Goal: Information Seeking & Learning: Learn about a topic

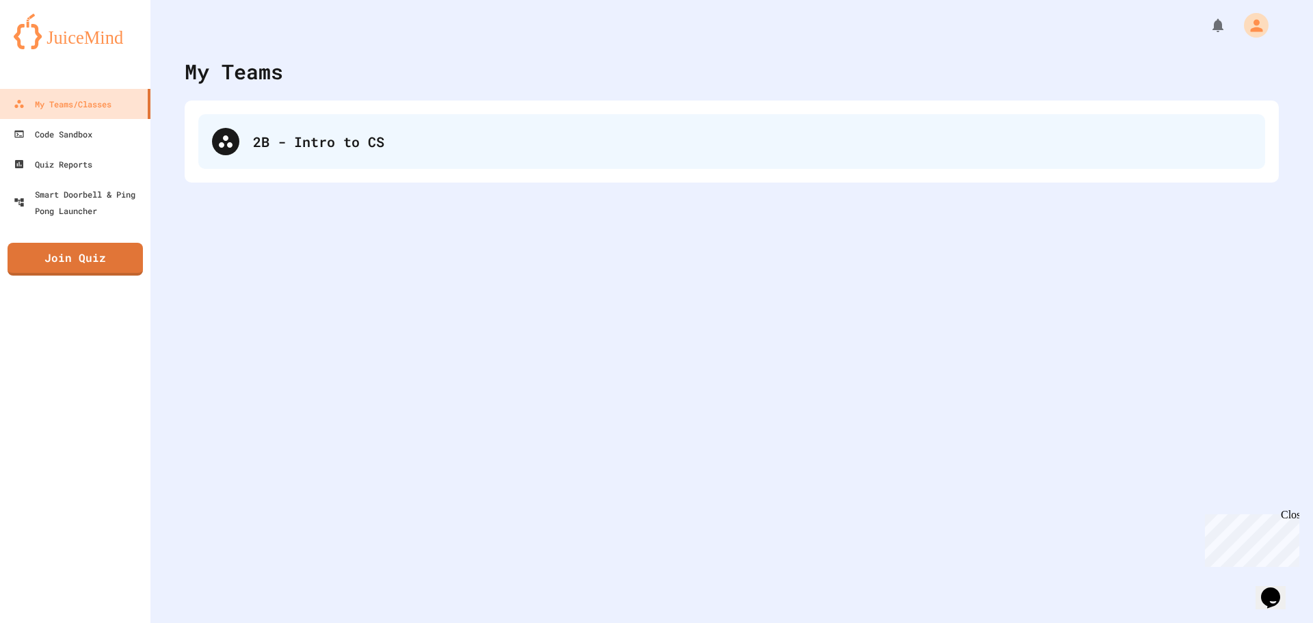
click at [286, 142] on div "2B - Intro to CS" at bounding box center [752, 141] width 999 height 21
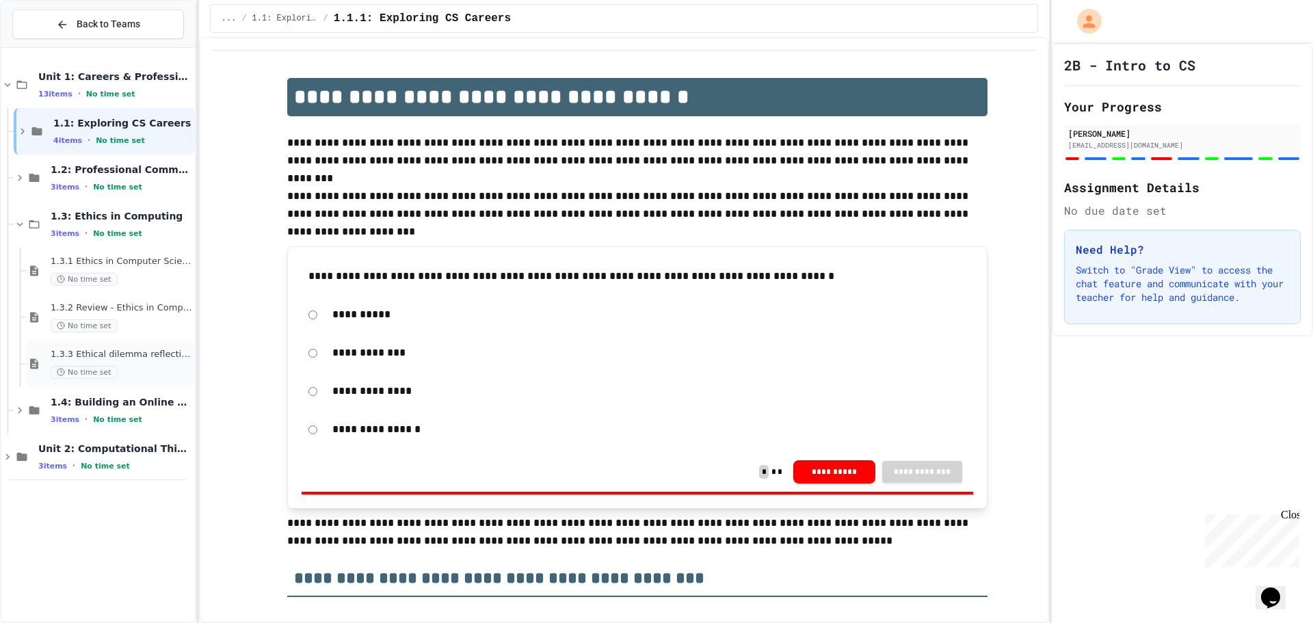
click at [161, 346] on div "1.3.3 Ethical dilemma reflections No time set" at bounding box center [110, 364] width 169 height 47
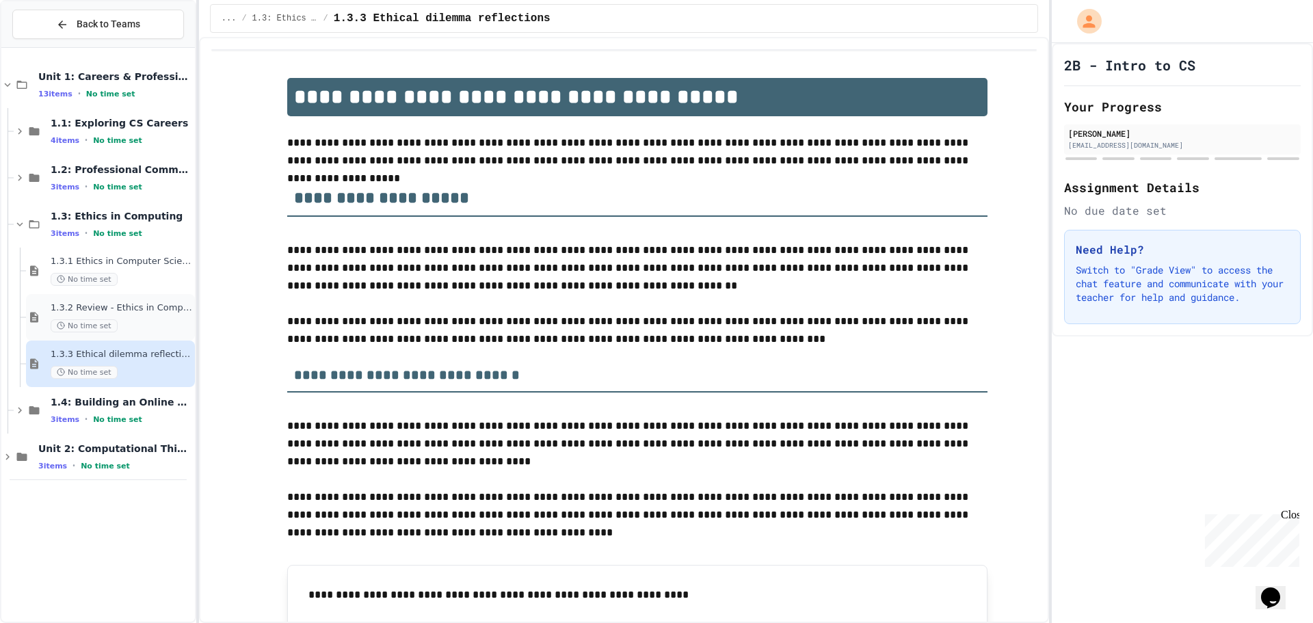
click at [152, 303] on span "1.3.2 Review - Ethics in Computer Science" at bounding box center [122, 308] width 142 height 12
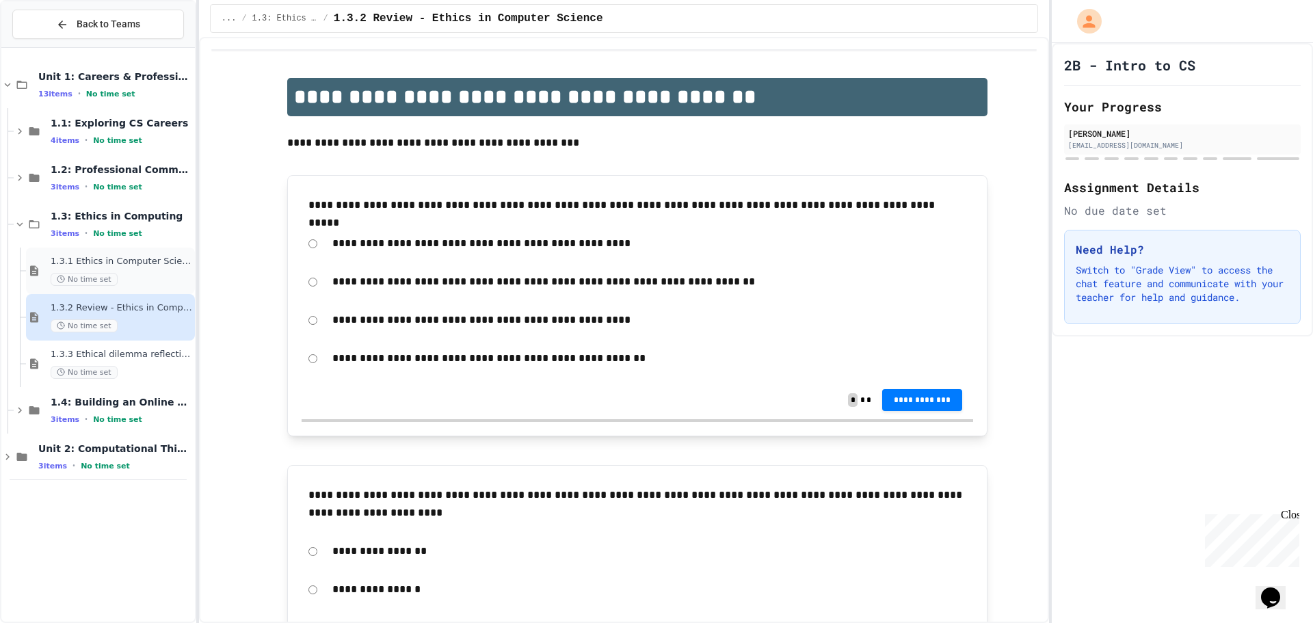
click at [130, 256] on span "1.3.1 Ethics in Computer Science" at bounding box center [122, 262] width 142 height 12
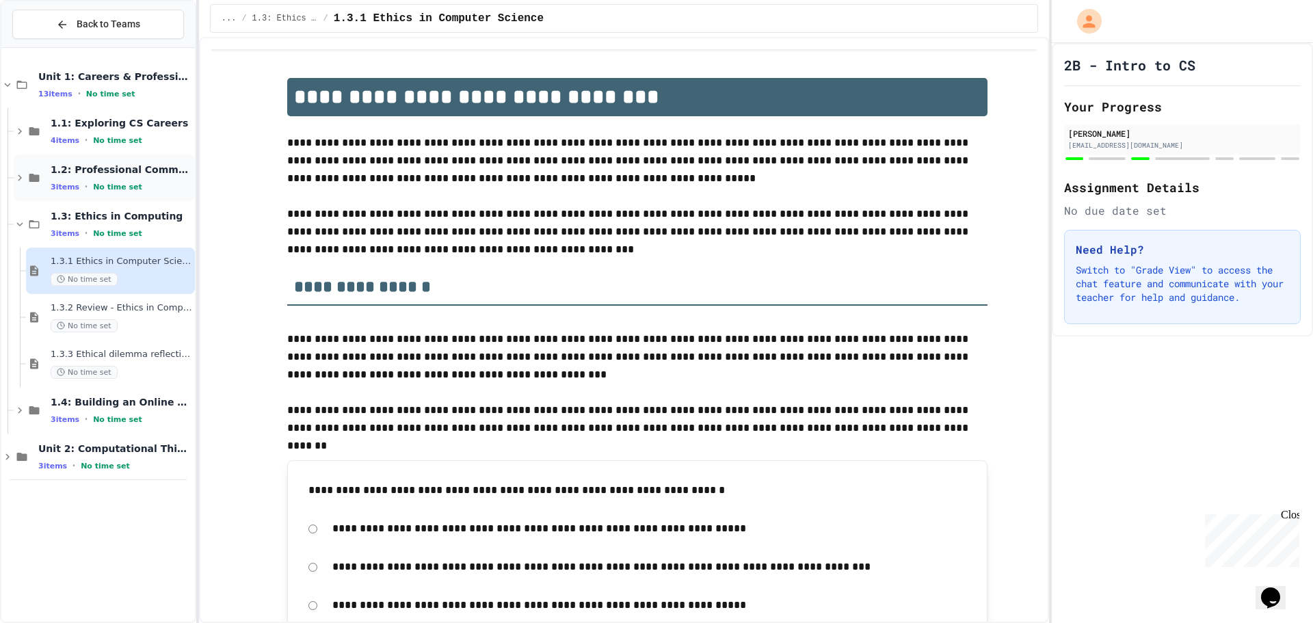
click at [124, 181] on div "3 items • No time set" at bounding box center [122, 186] width 142 height 11
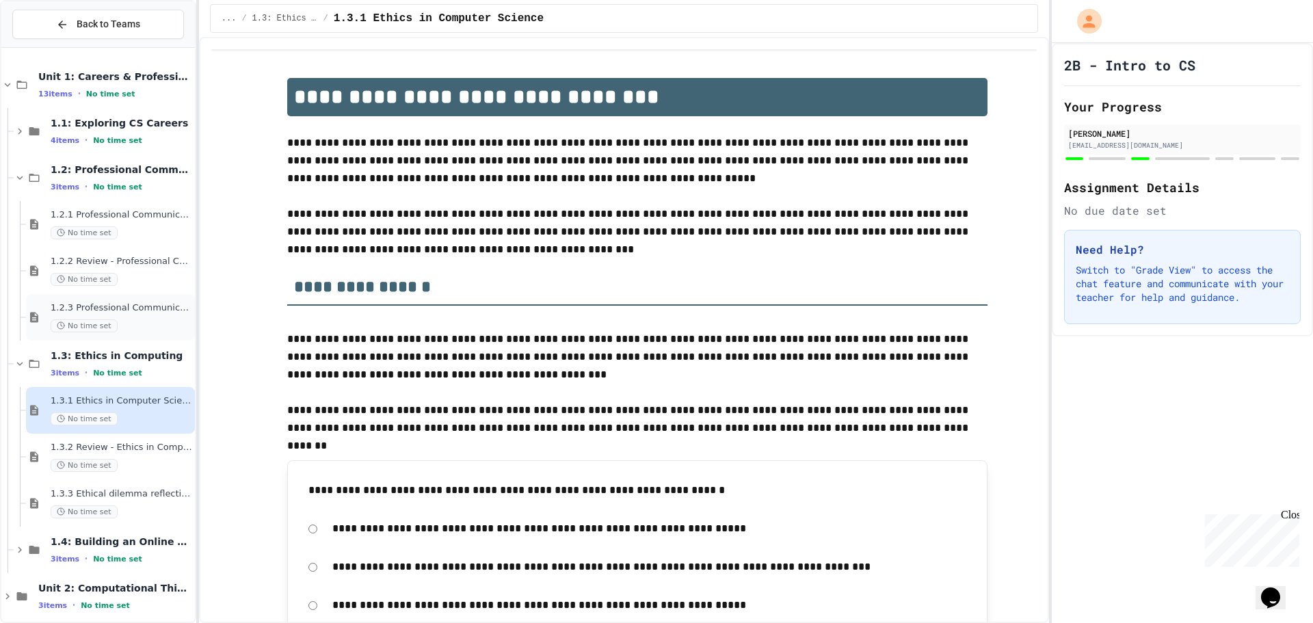
click at [137, 311] on span "1.2.3 Professional Communication Challenge" at bounding box center [122, 308] width 142 height 12
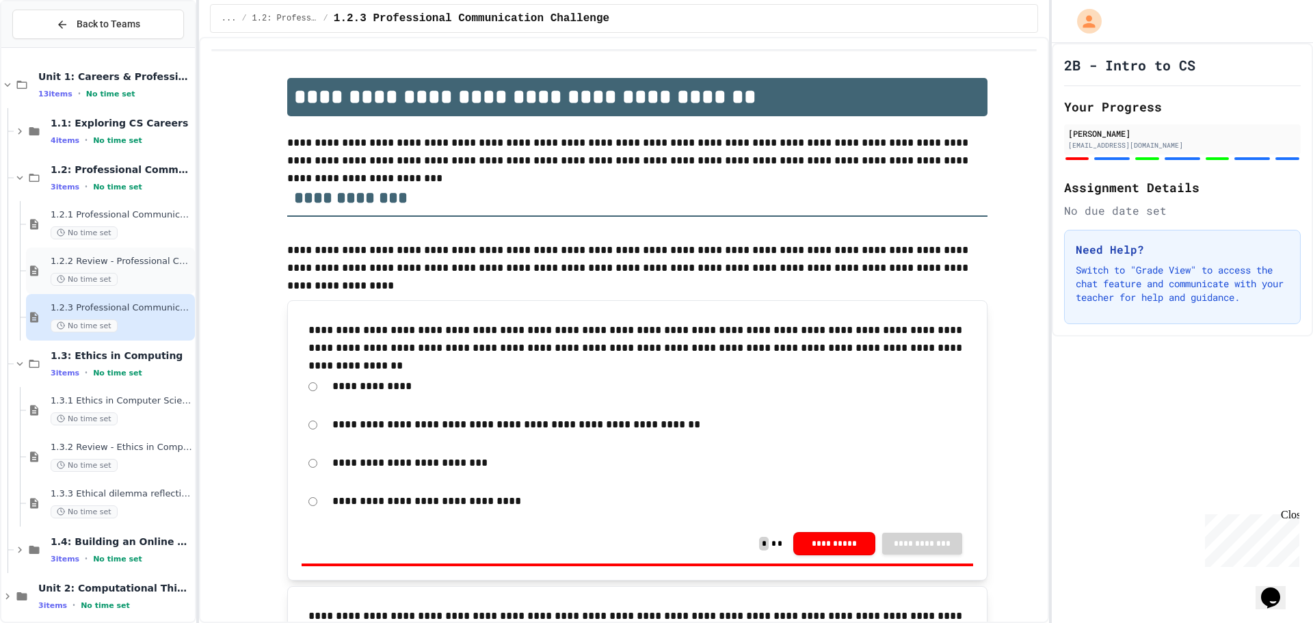
click at [137, 276] on div "No time set" at bounding box center [122, 279] width 142 height 13
click at [127, 402] on span "1.3.1 Ethics in Computer Science" at bounding box center [122, 401] width 142 height 12
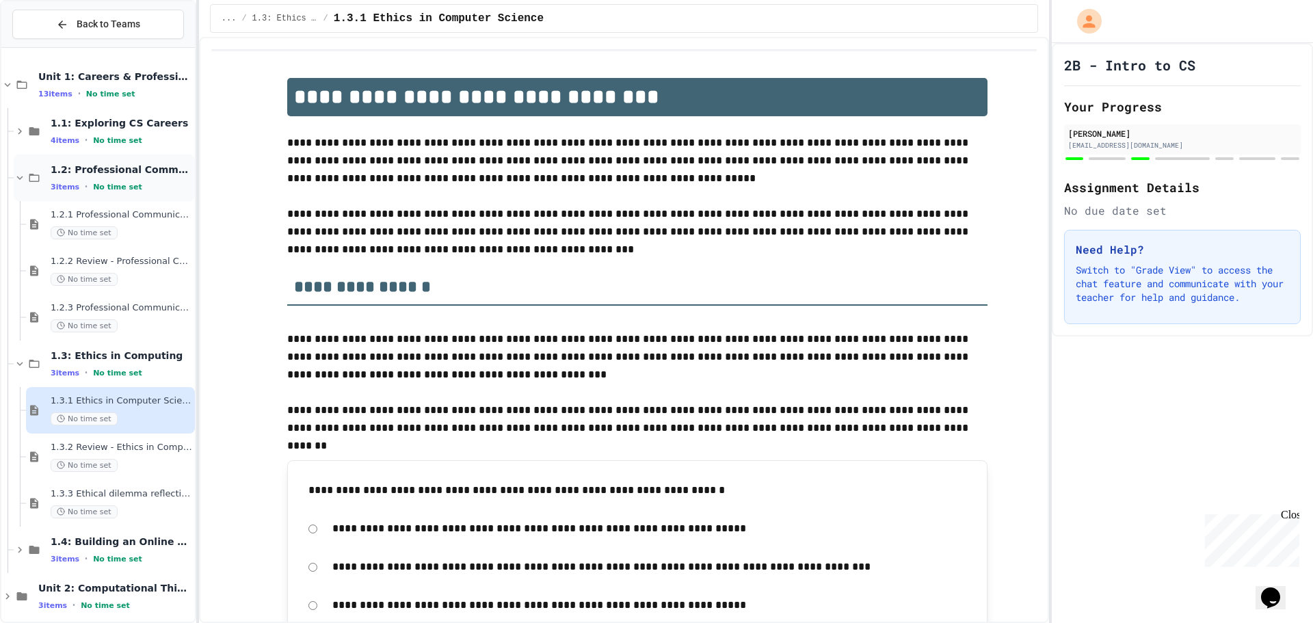
click at [46, 185] on div "1.2: Professional Communication 3 items • No time set" at bounding box center [104, 178] width 181 height 47
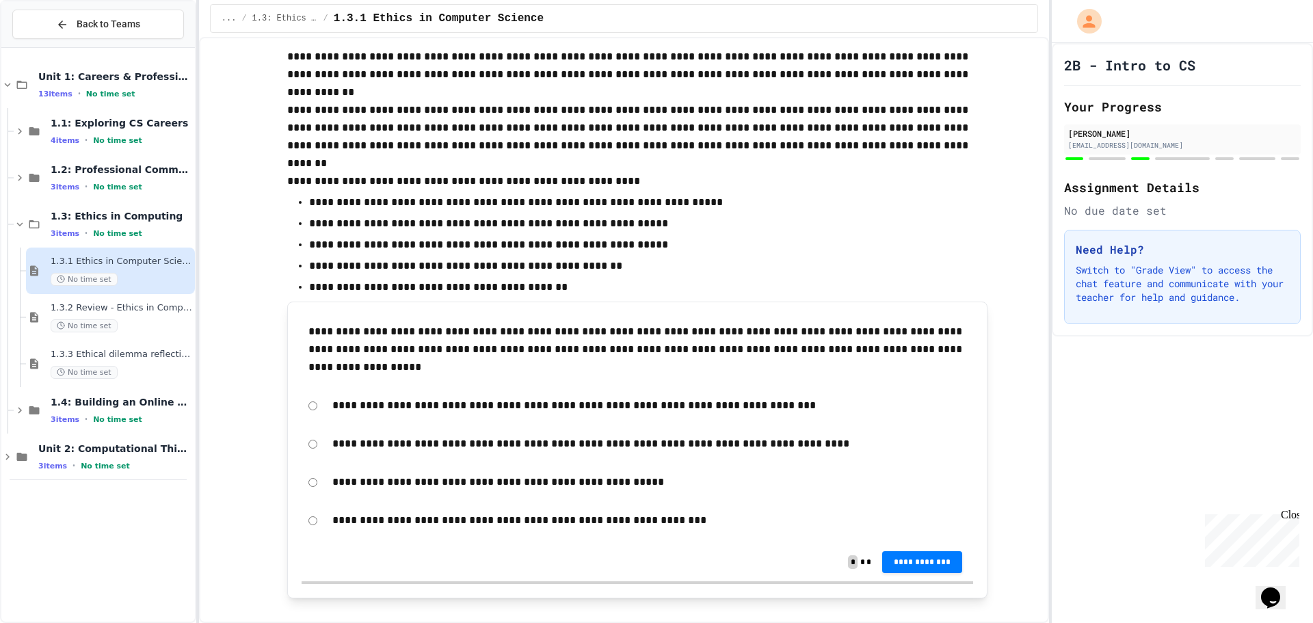
scroll to position [2775, 0]
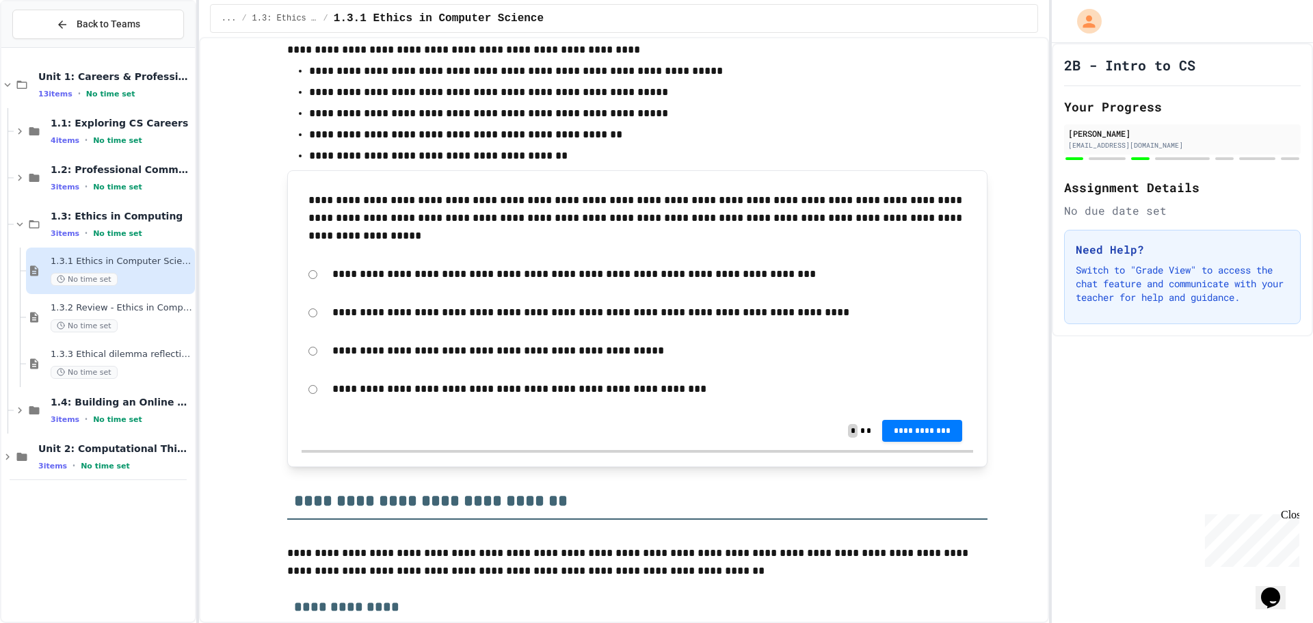
drag, startPoint x: 857, startPoint y: 465, endPoint x: 849, endPoint y: 445, distance: 21.2
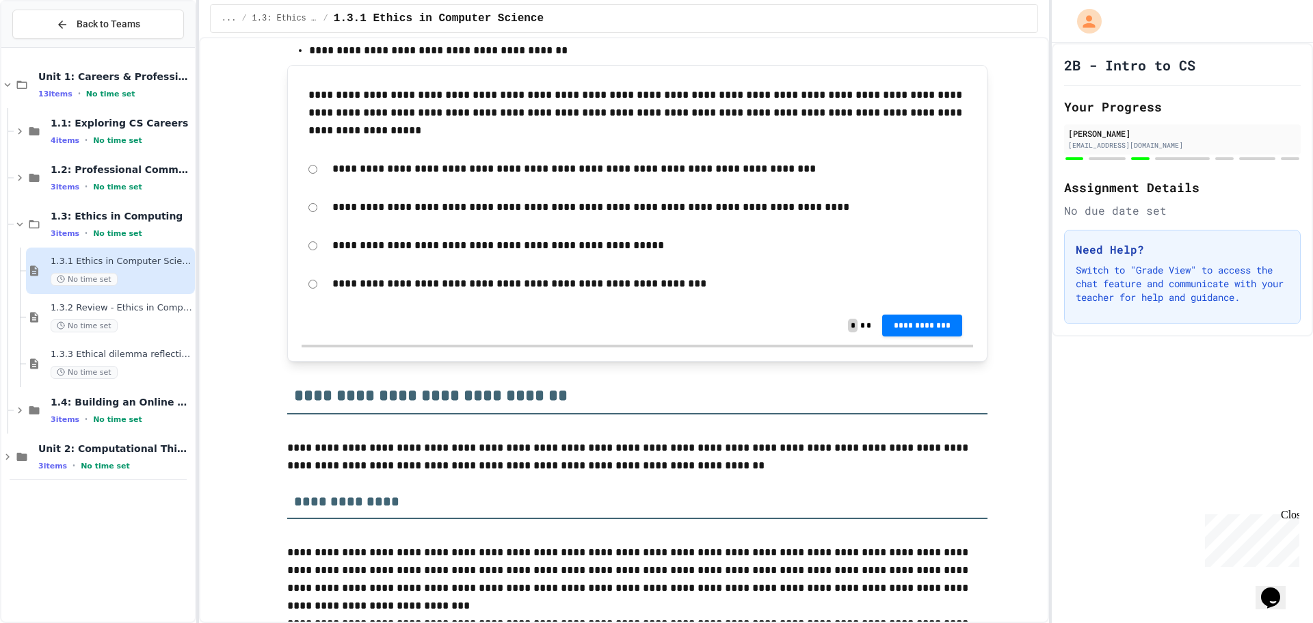
scroll to position [2861, 0]
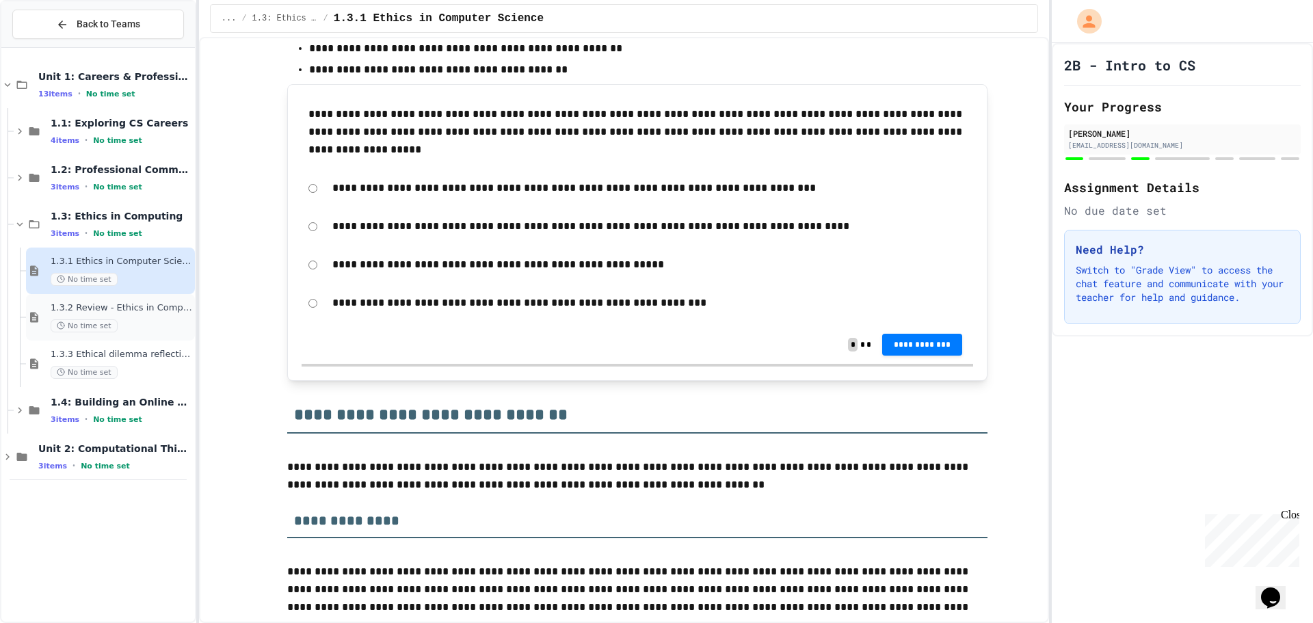
click at [167, 315] on div "1.3.2 Review - Ethics in Computer Science No time set" at bounding box center [122, 317] width 142 height 30
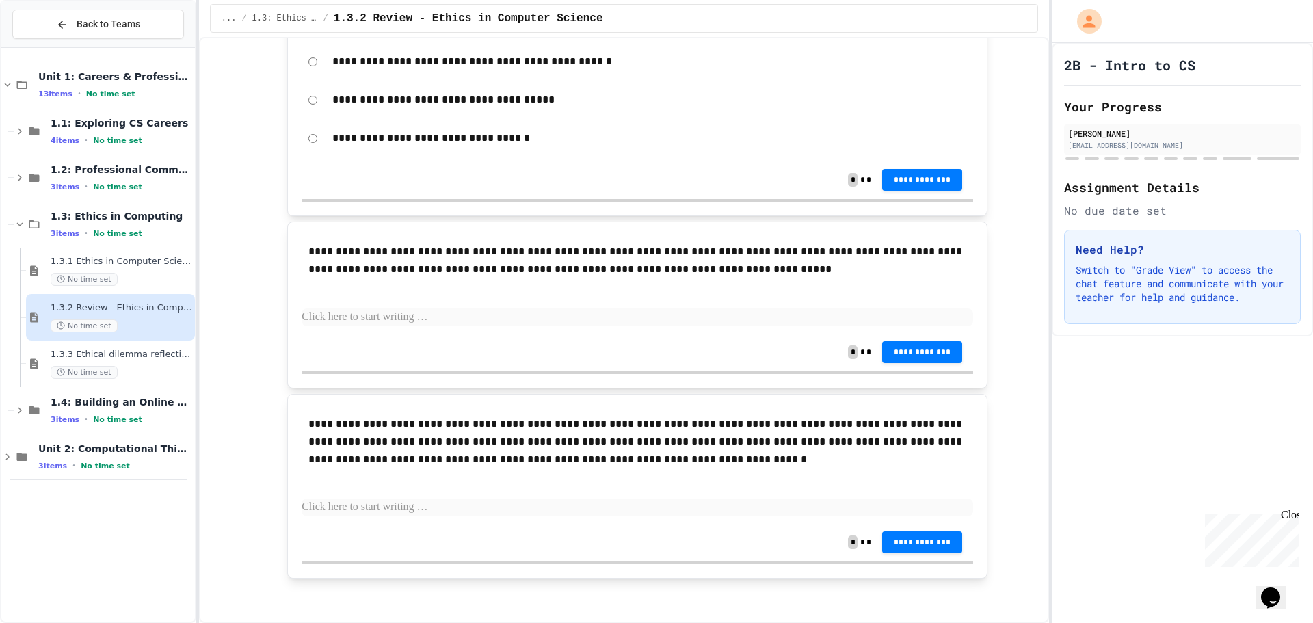
scroll to position [2290, 0]
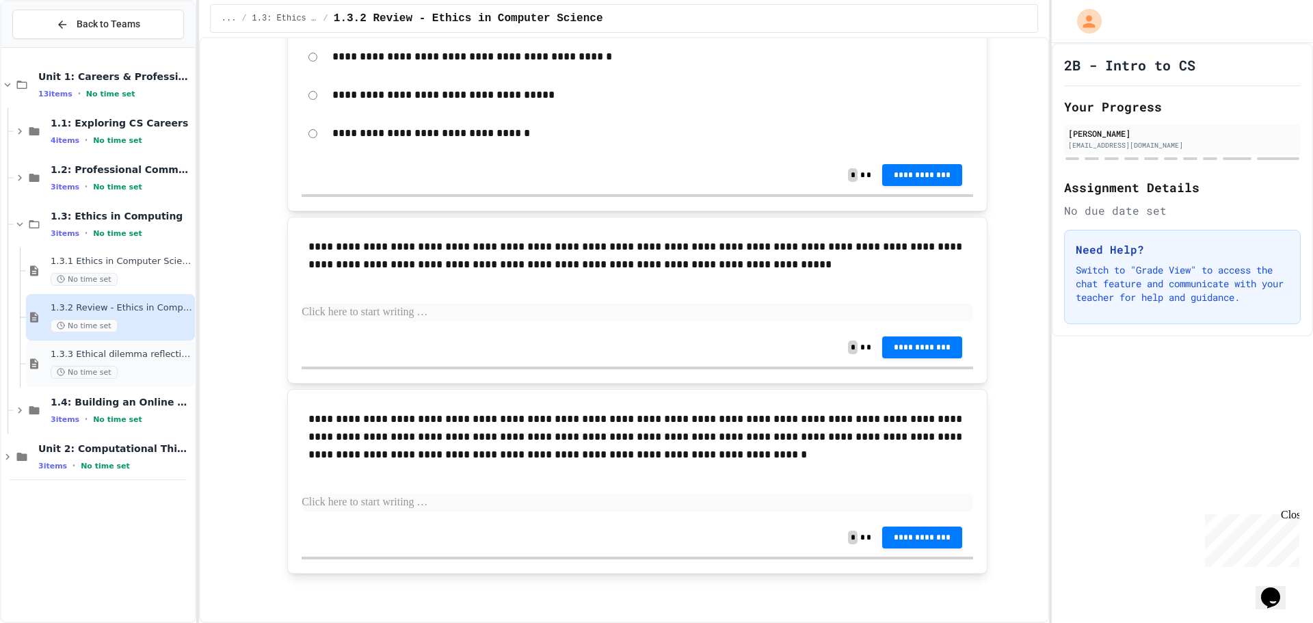
click at [148, 349] on span "1.3.3 Ethical dilemma reflections" at bounding box center [122, 355] width 142 height 12
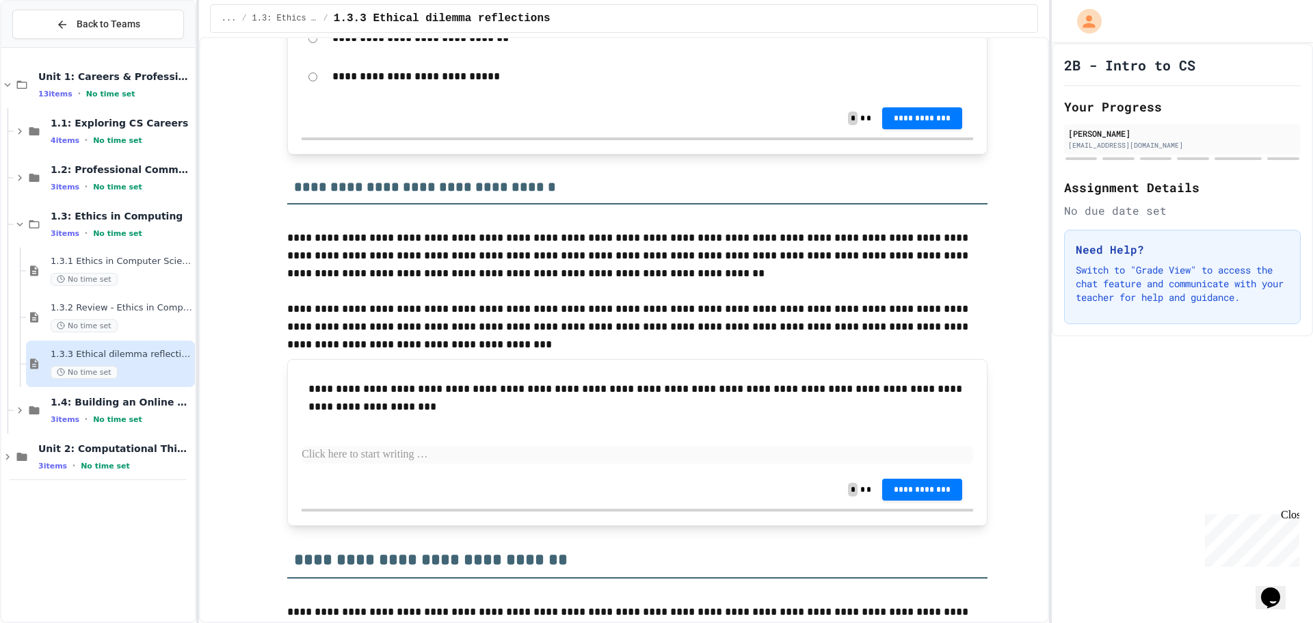
scroll to position [1326, 0]
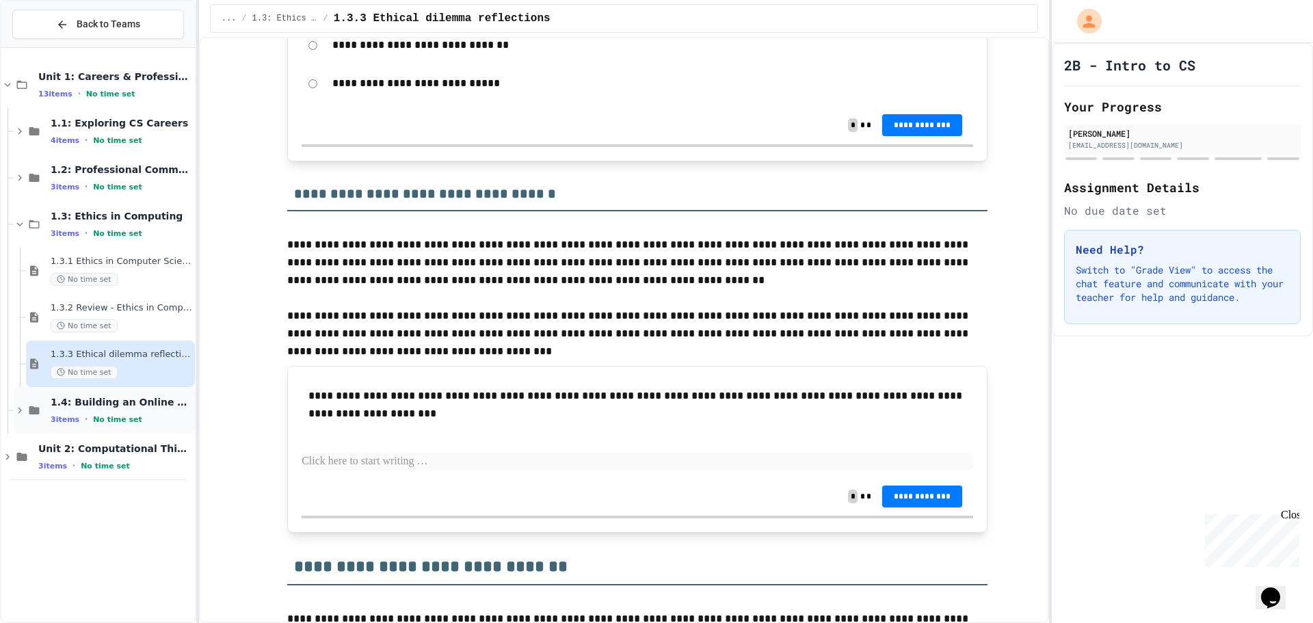
click at [150, 419] on div "3 items • No time set" at bounding box center [122, 419] width 142 height 11
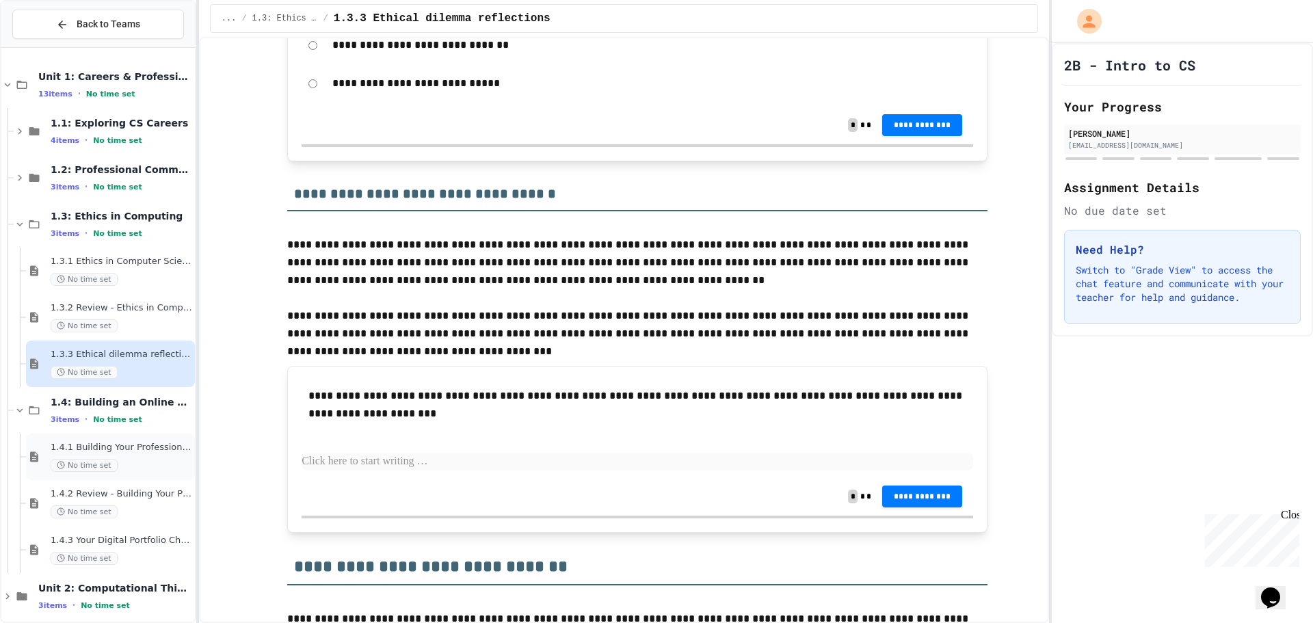
click at [135, 447] on span "1.4.1 Building Your Professional Online Presence" at bounding box center [122, 448] width 142 height 12
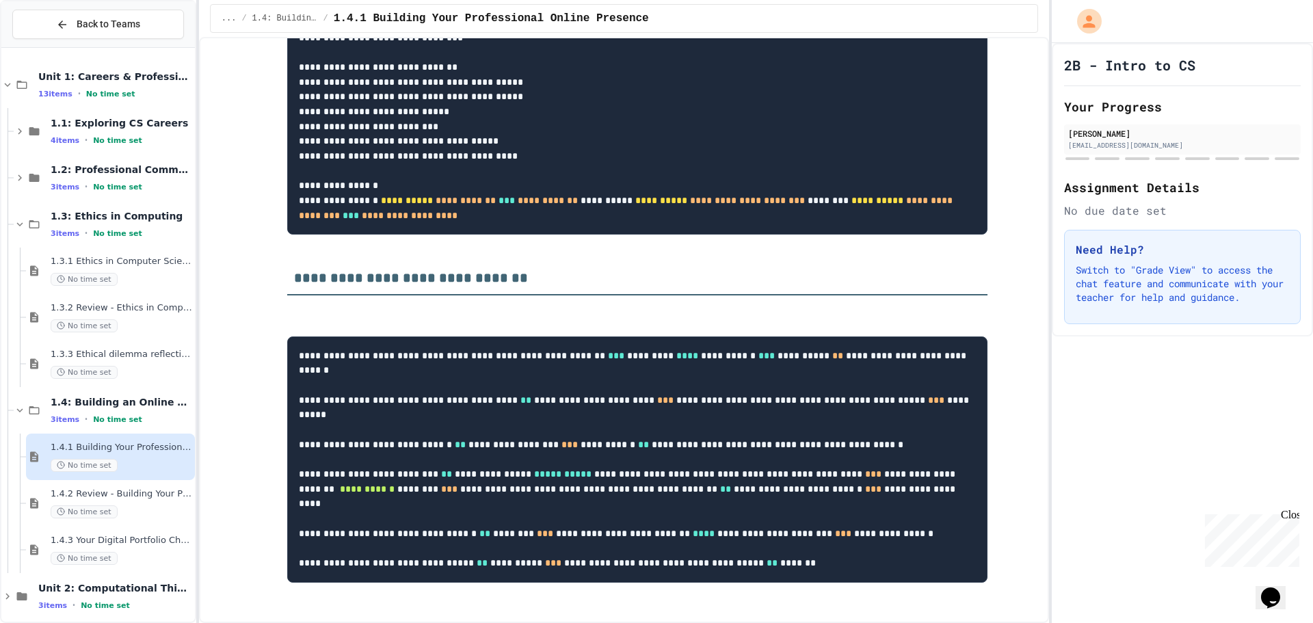
scroll to position [7437, 0]
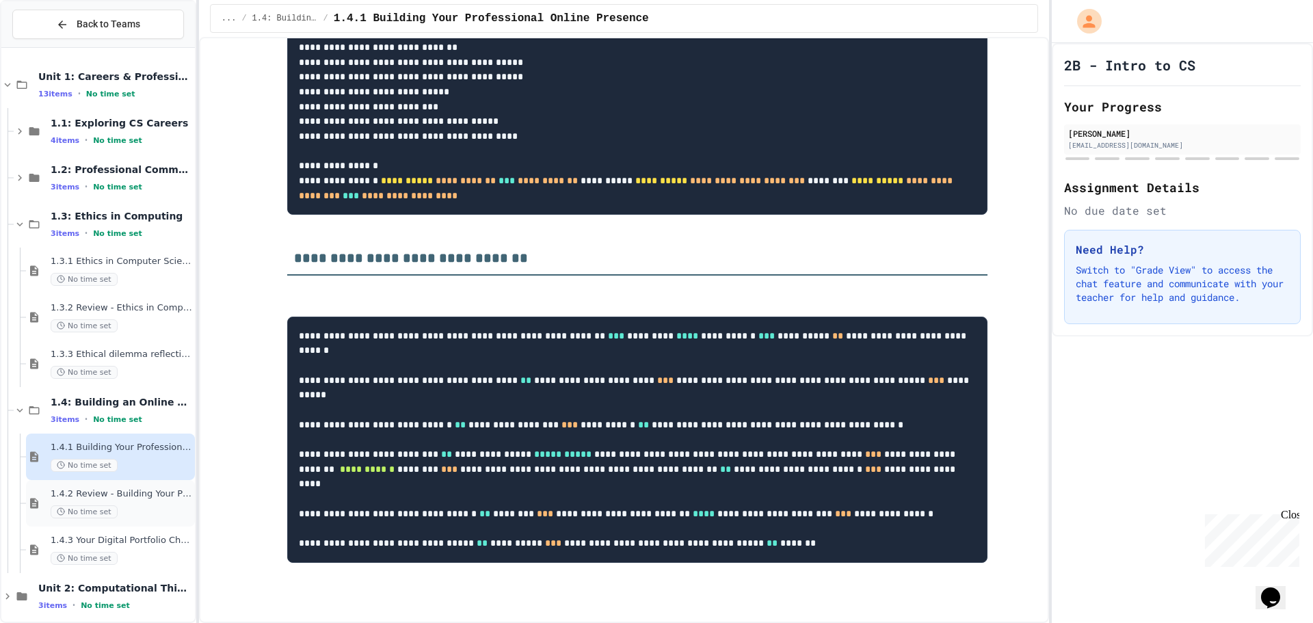
click at [140, 491] on span "1.4.2 Review - Building Your Professional Online Presence" at bounding box center [122, 494] width 142 height 12
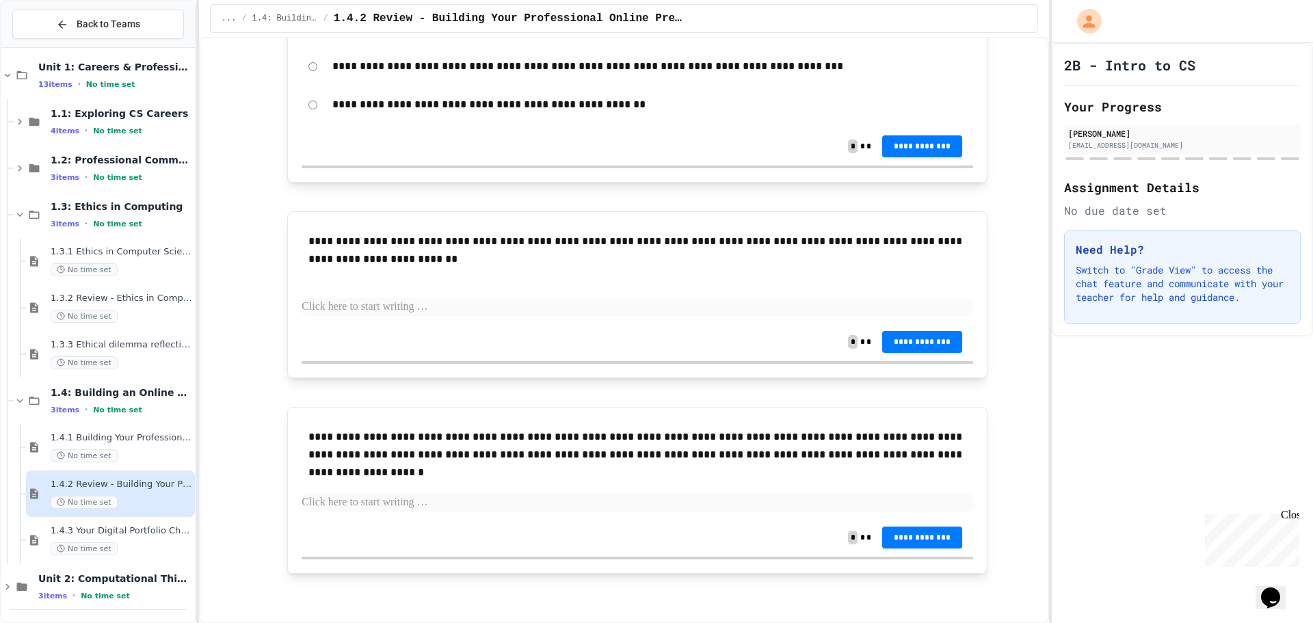
scroll to position [12, 0]
click at [109, 529] on span "1.4.3 Your Digital Portfolio Challenge" at bounding box center [122, 529] width 142 height 12
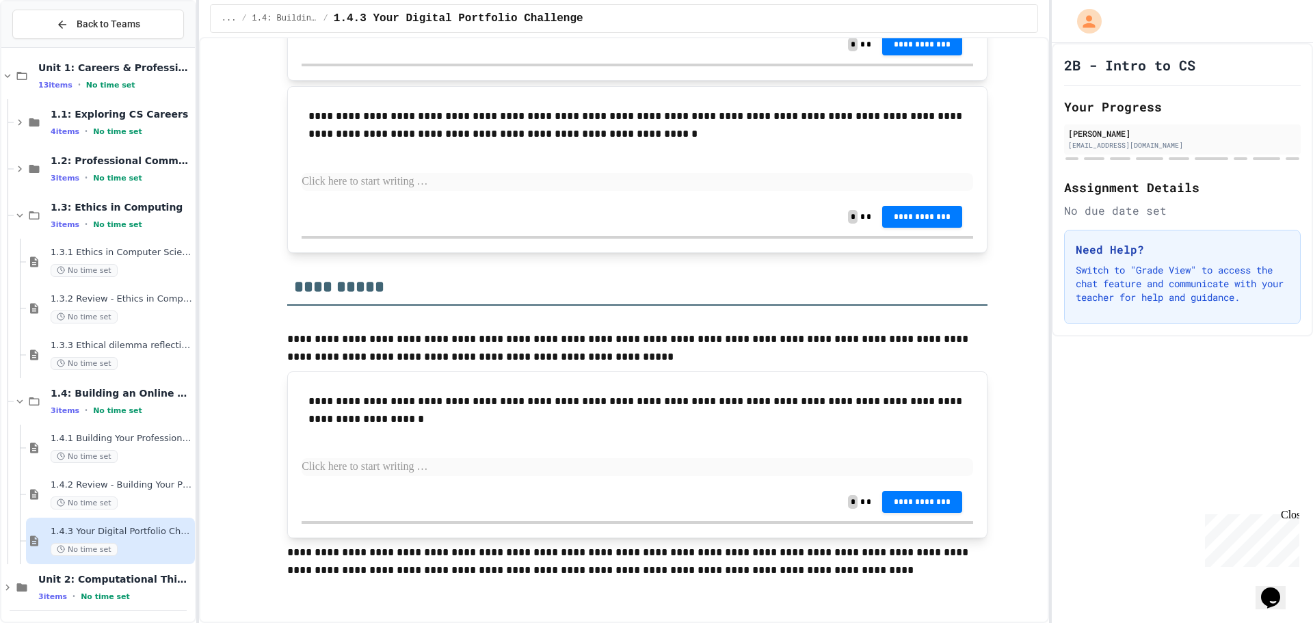
scroll to position [12, 0]
click at [119, 395] on span "1.4: Building an Online Presence" at bounding box center [122, 390] width 142 height 12
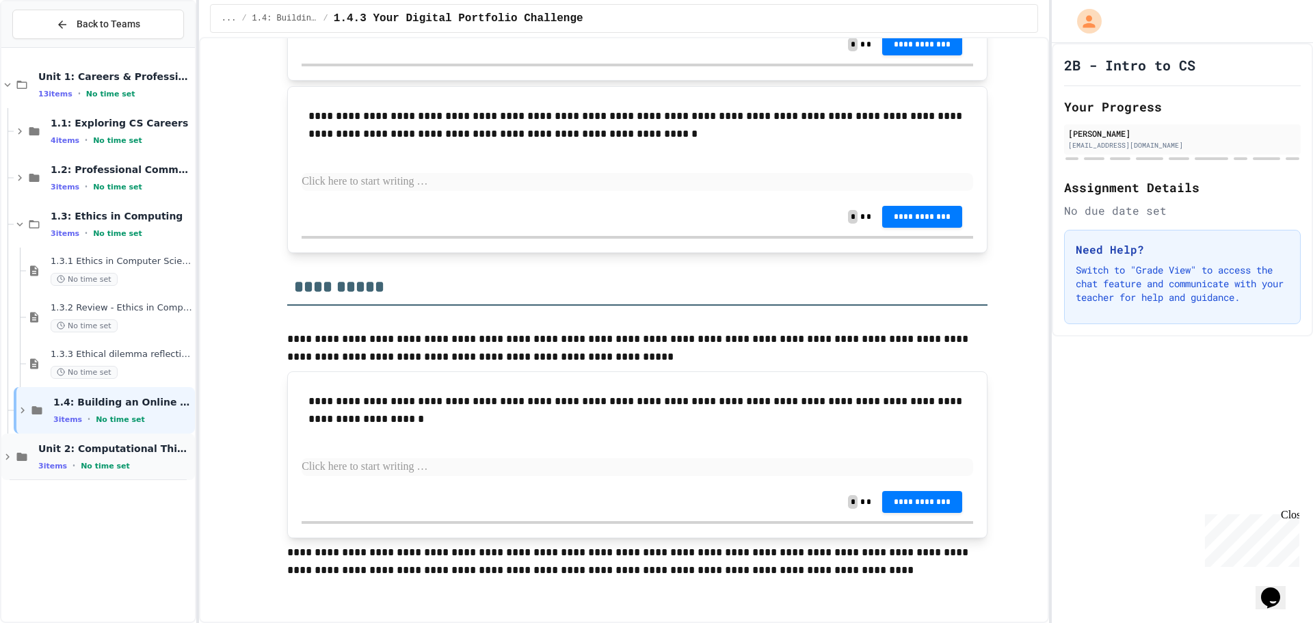
click at [108, 462] on span "No time set" at bounding box center [105, 466] width 49 height 9
click at [118, 492] on span "2.1: Foundations of Computational Thinking" at bounding box center [122, 495] width 142 height 12
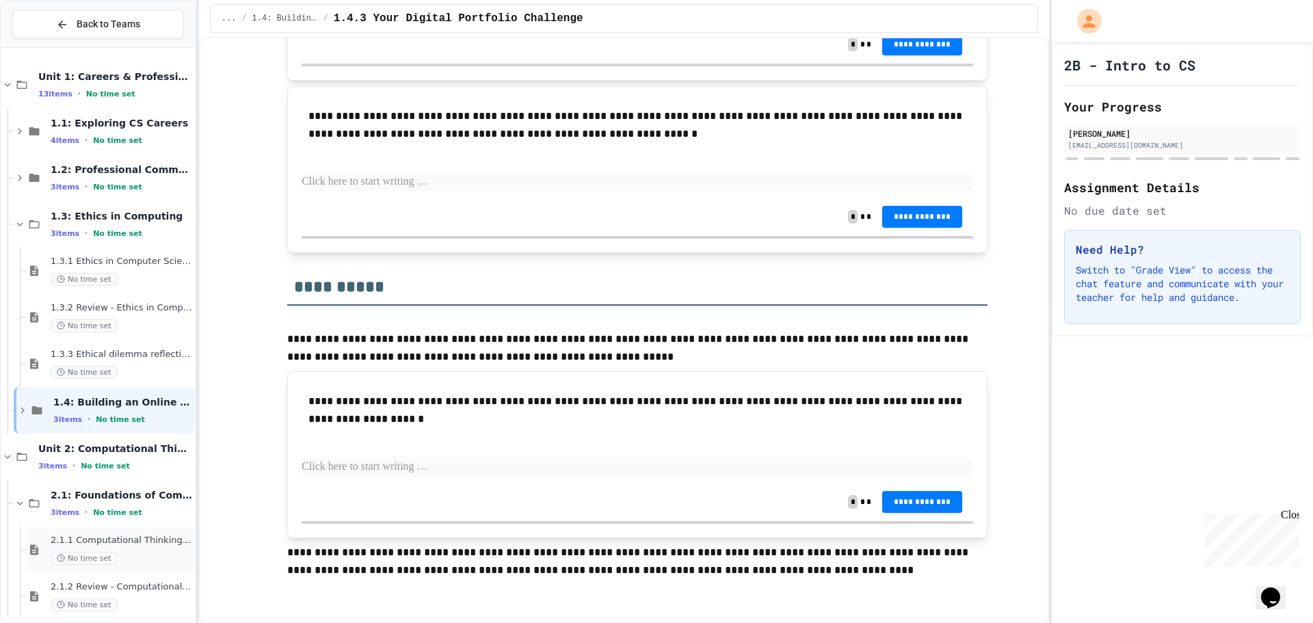
click at [105, 549] on div "2.1.1 Computational Thinking and Problem Solving No time set" at bounding box center [122, 550] width 142 height 30
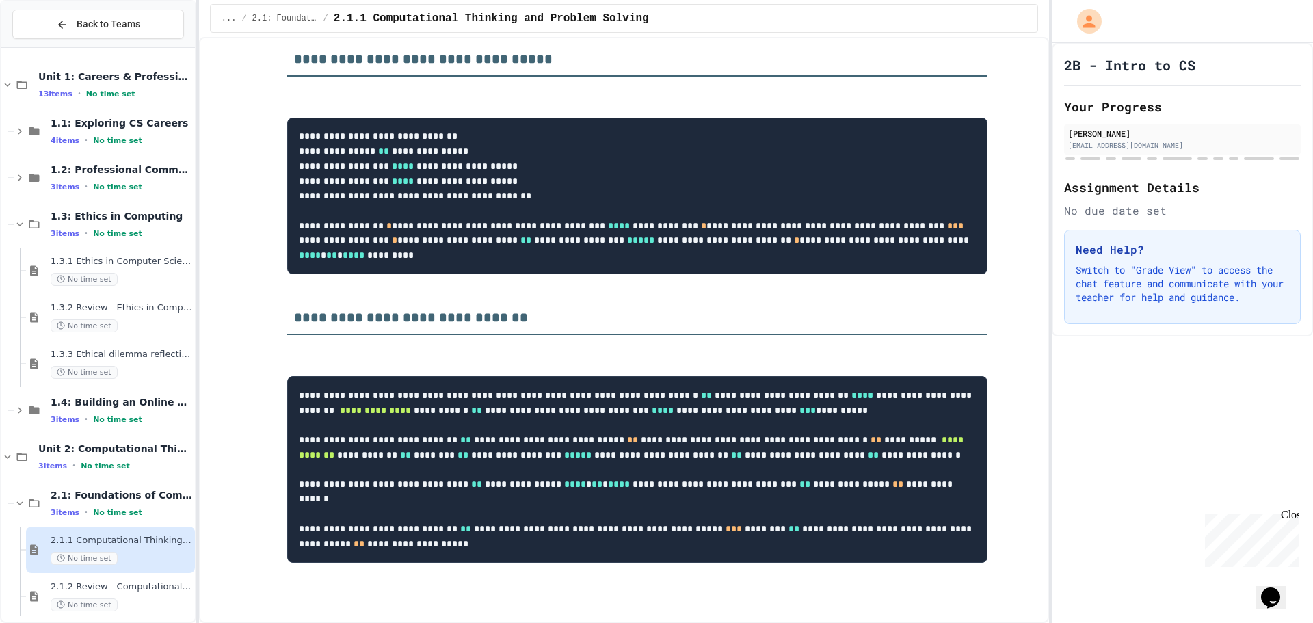
scroll to position [6076, 0]
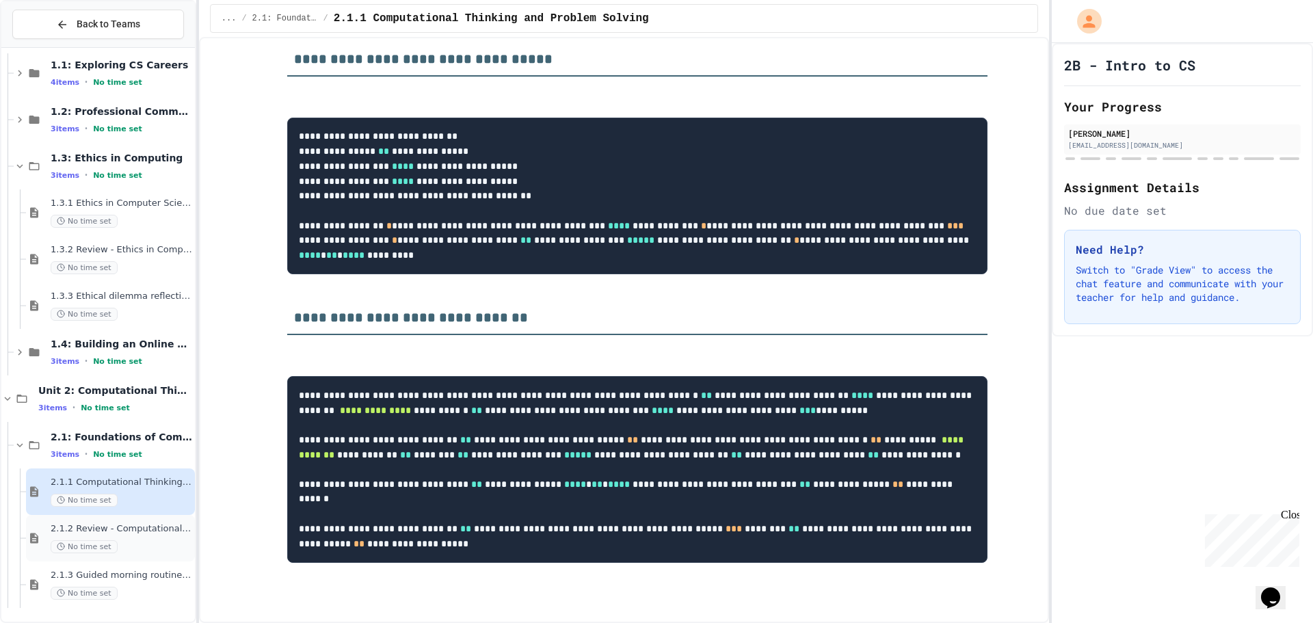
click at [118, 540] on div "No time set" at bounding box center [122, 546] width 142 height 13
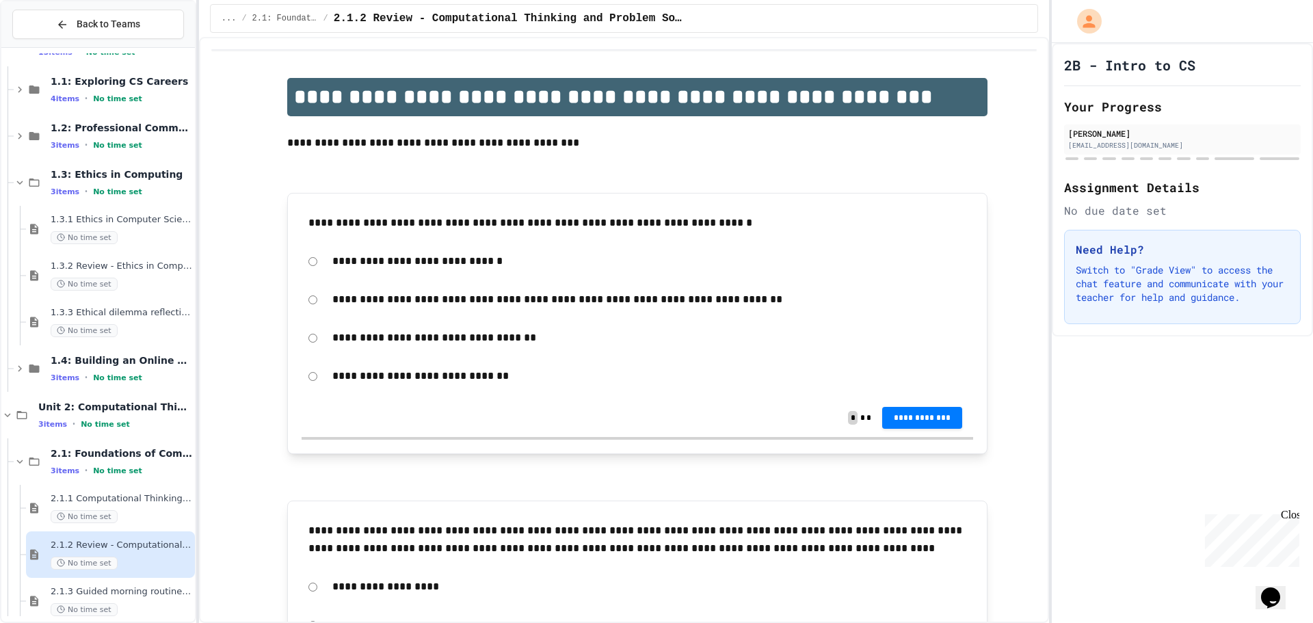
scroll to position [58, 0]
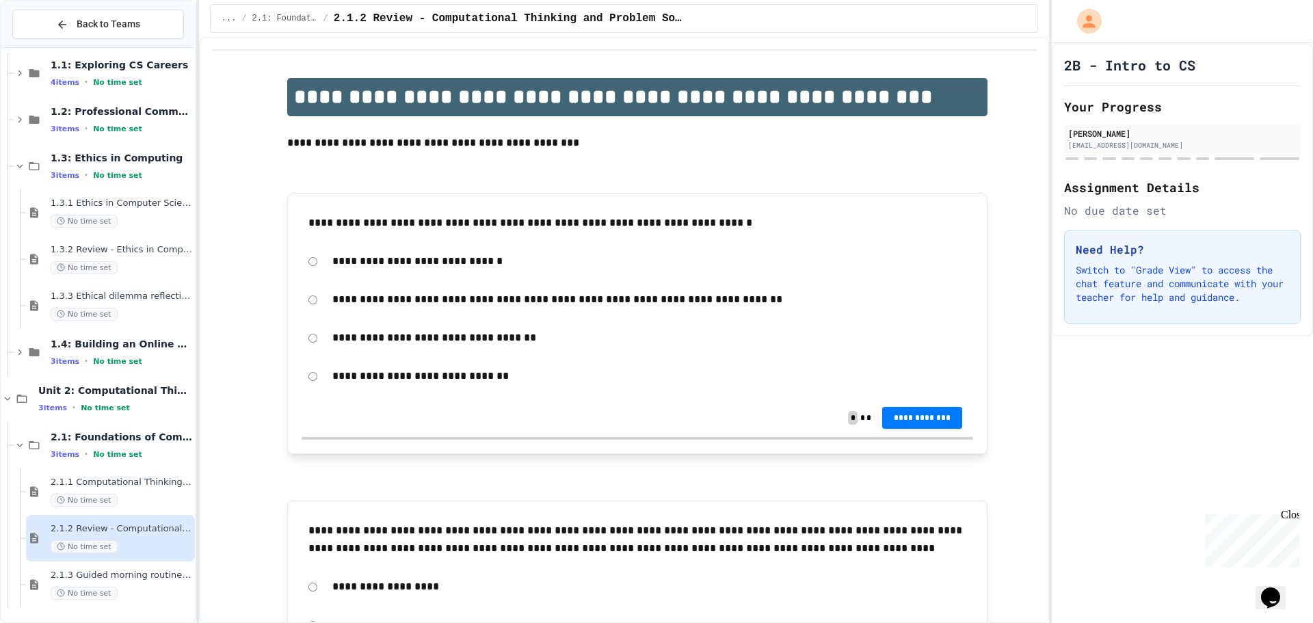
click at [107, 581] on span "2.1.3 Guided morning routine flowchart" at bounding box center [122, 576] width 142 height 12
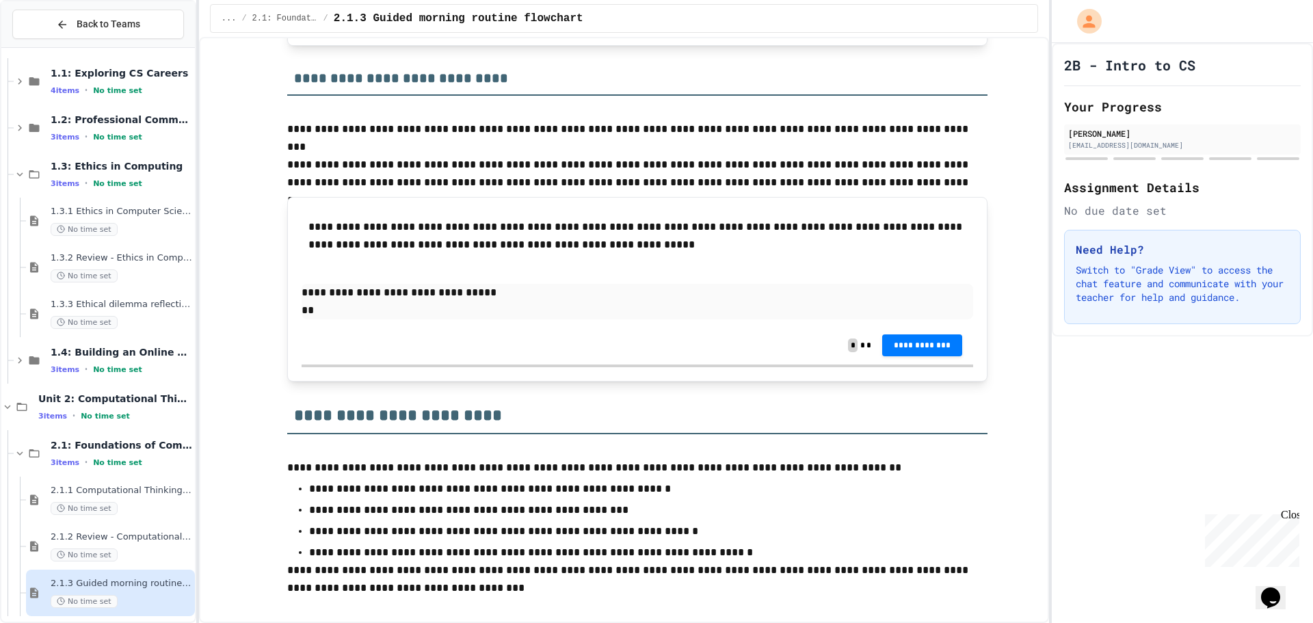
scroll to position [58, 0]
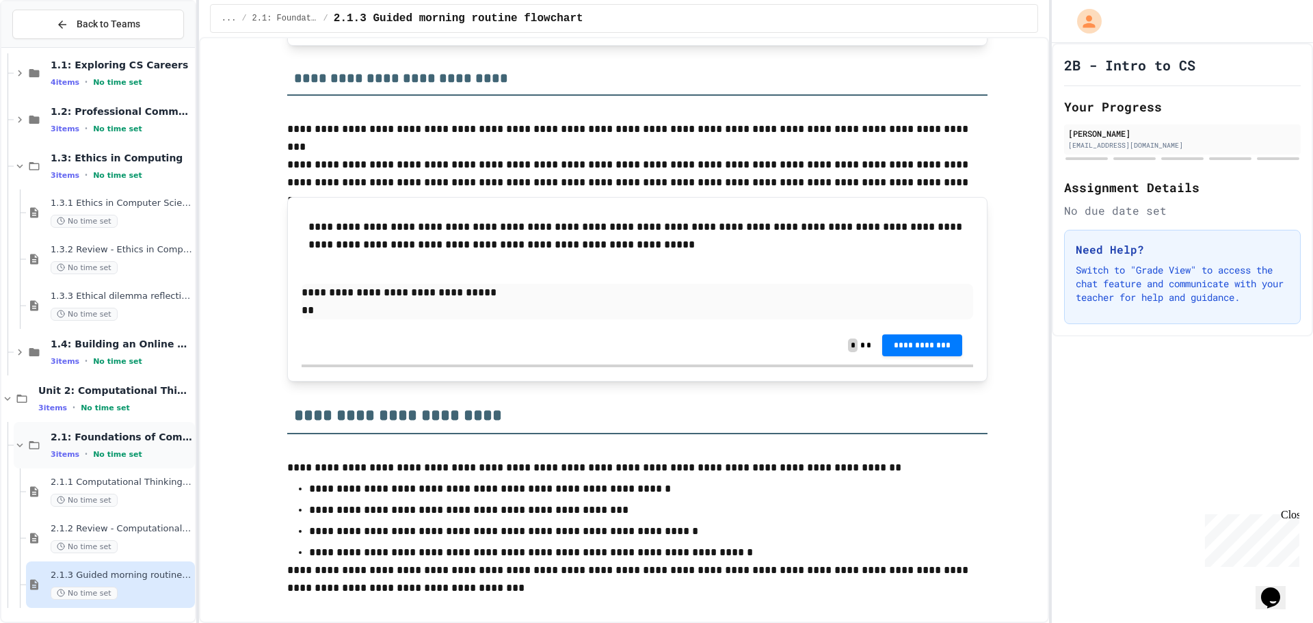
click at [122, 444] on div "2.1: Foundations of Computational Thinking 3 items • No time set" at bounding box center [122, 445] width 142 height 29
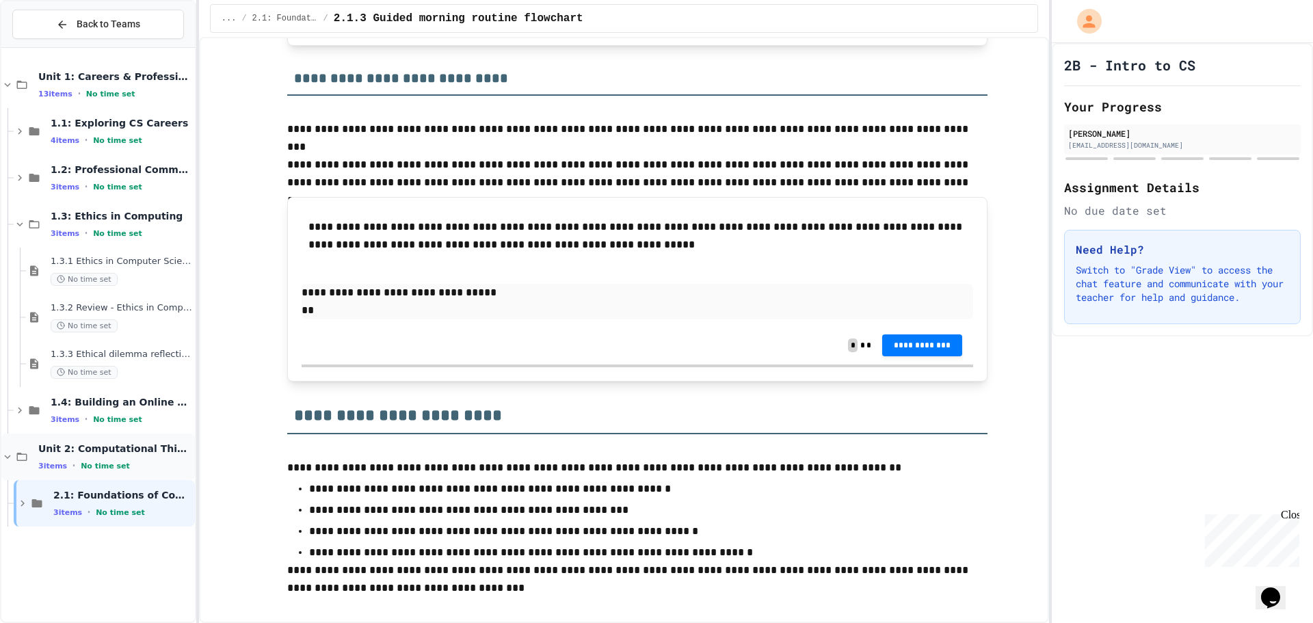
click at [135, 455] on span "Unit 2: Computational Thinking & Problem-Solving" at bounding box center [115, 449] width 154 height 12
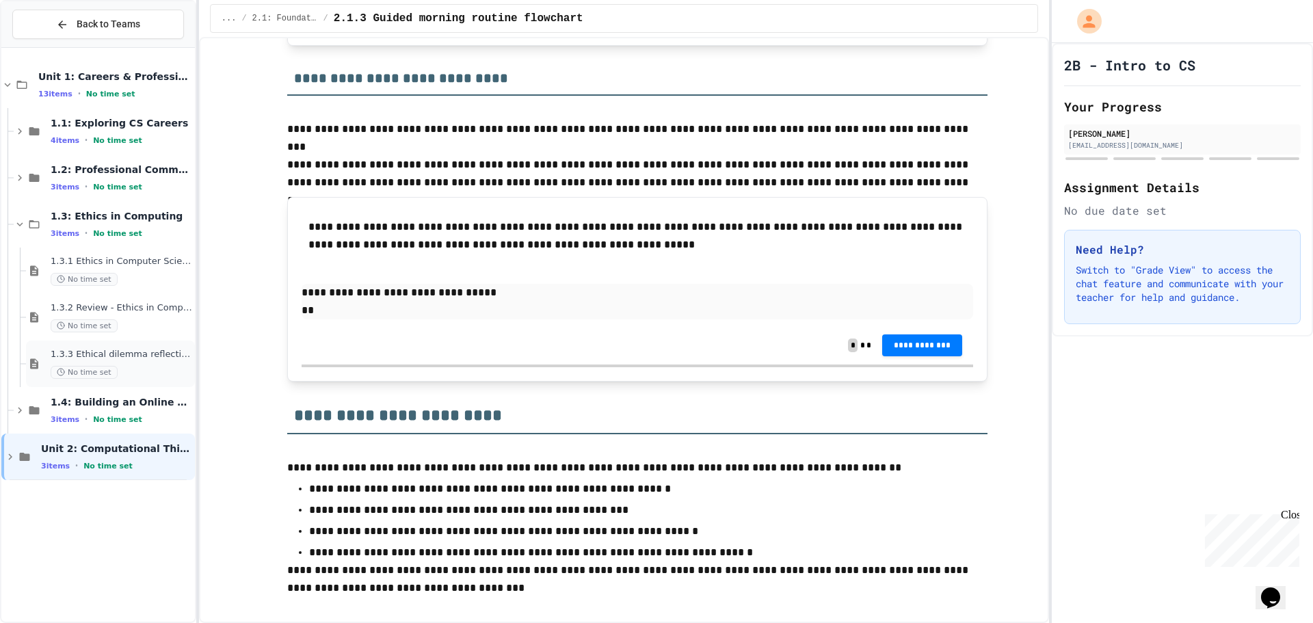
click at [116, 363] on div "1.3.3 Ethical dilemma reflections No time set" at bounding box center [122, 364] width 142 height 30
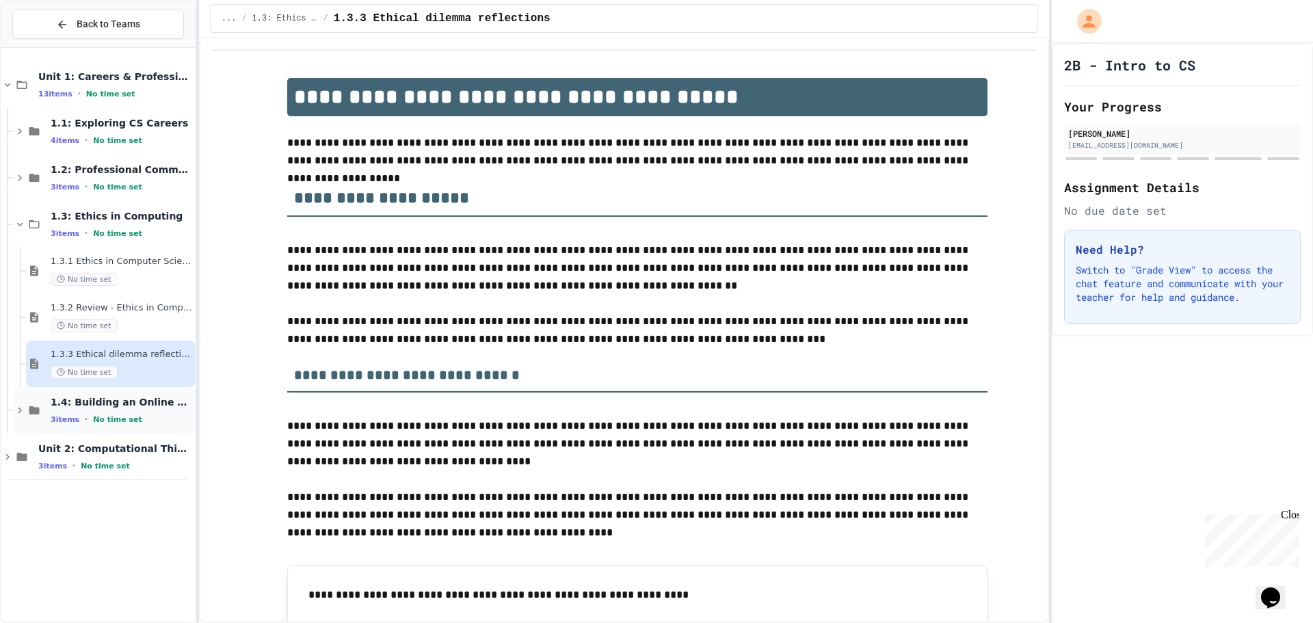
click at [127, 404] on span "1.4: Building an Online Presence" at bounding box center [122, 402] width 142 height 12
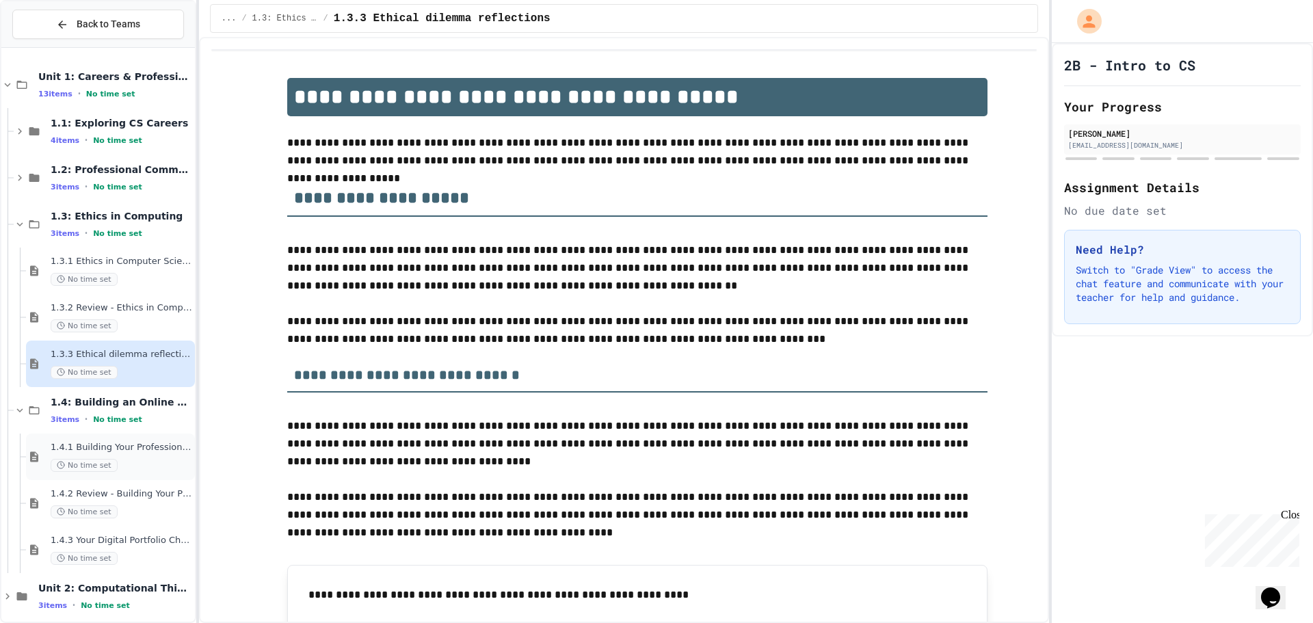
click at [120, 449] on span "1.4.1 Building Your Professional Online Presence" at bounding box center [122, 448] width 142 height 12
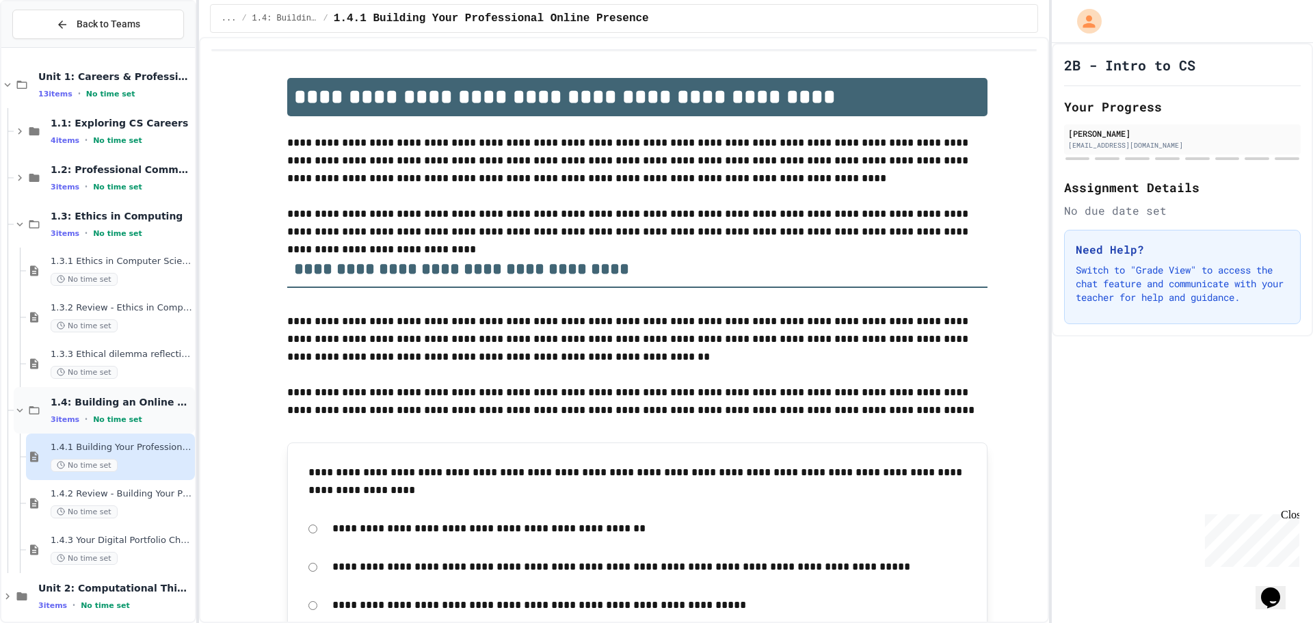
click at [91, 406] on span "1.4: Building an Online Presence" at bounding box center [122, 402] width 142 height 12
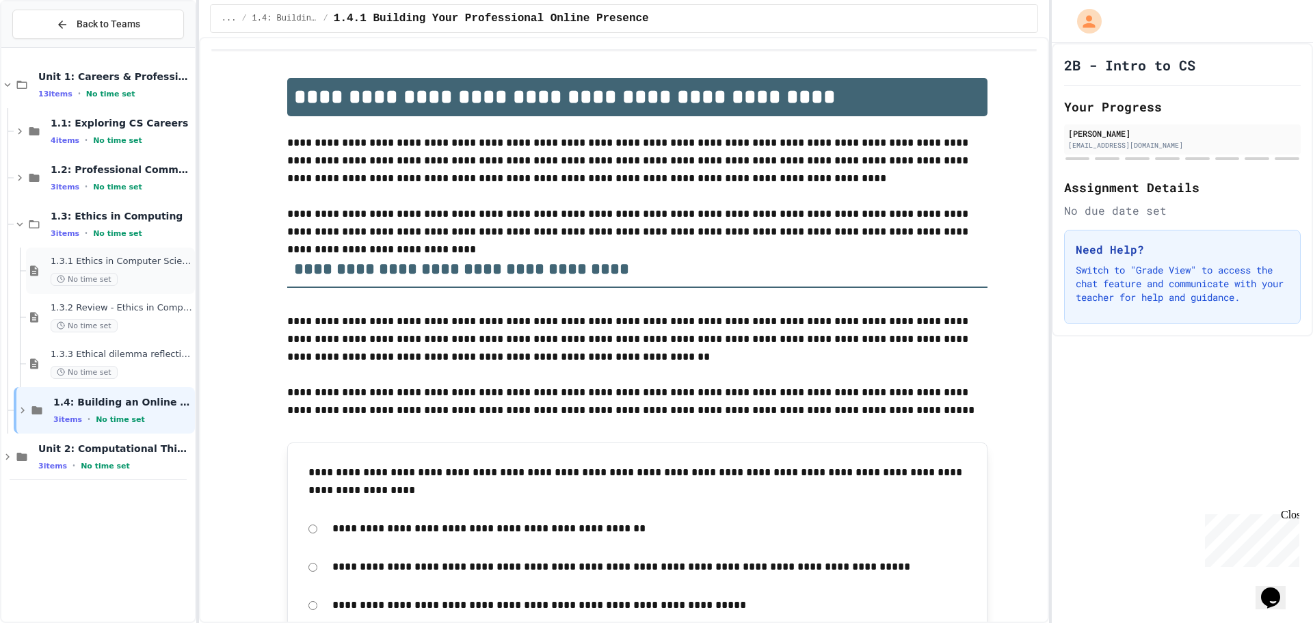
click at [92, 274] on span "No time set" at bounding box center [84, 279] width 67 height 13
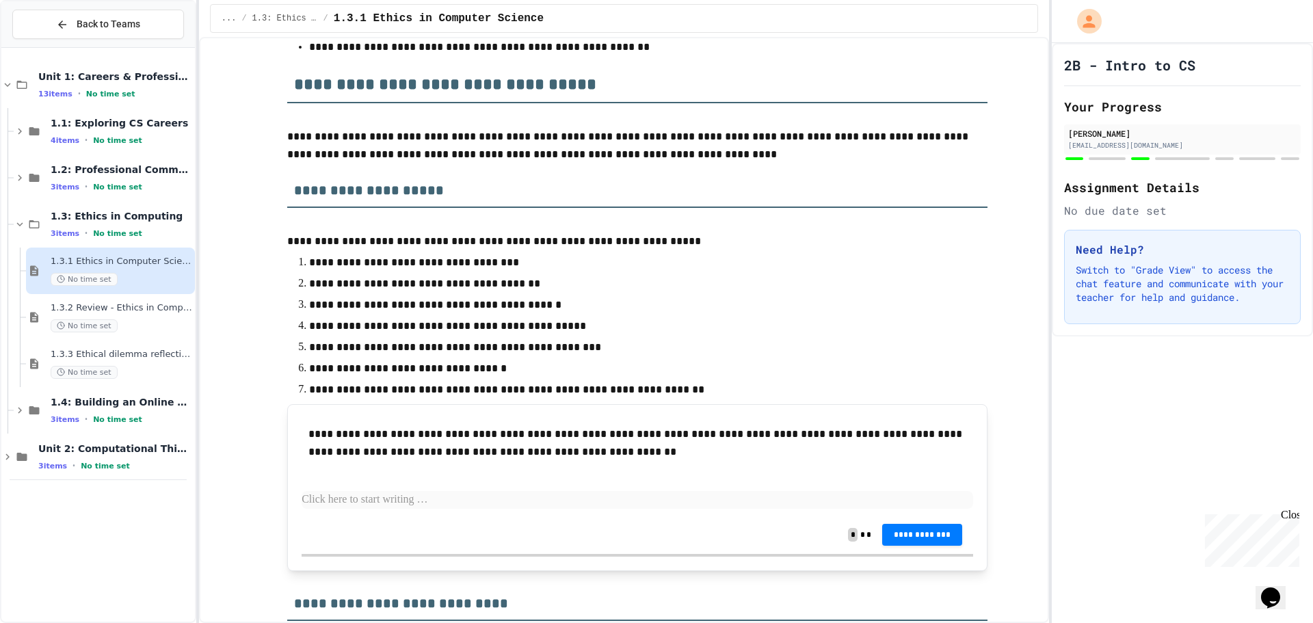
scroll to position [2052, 0]
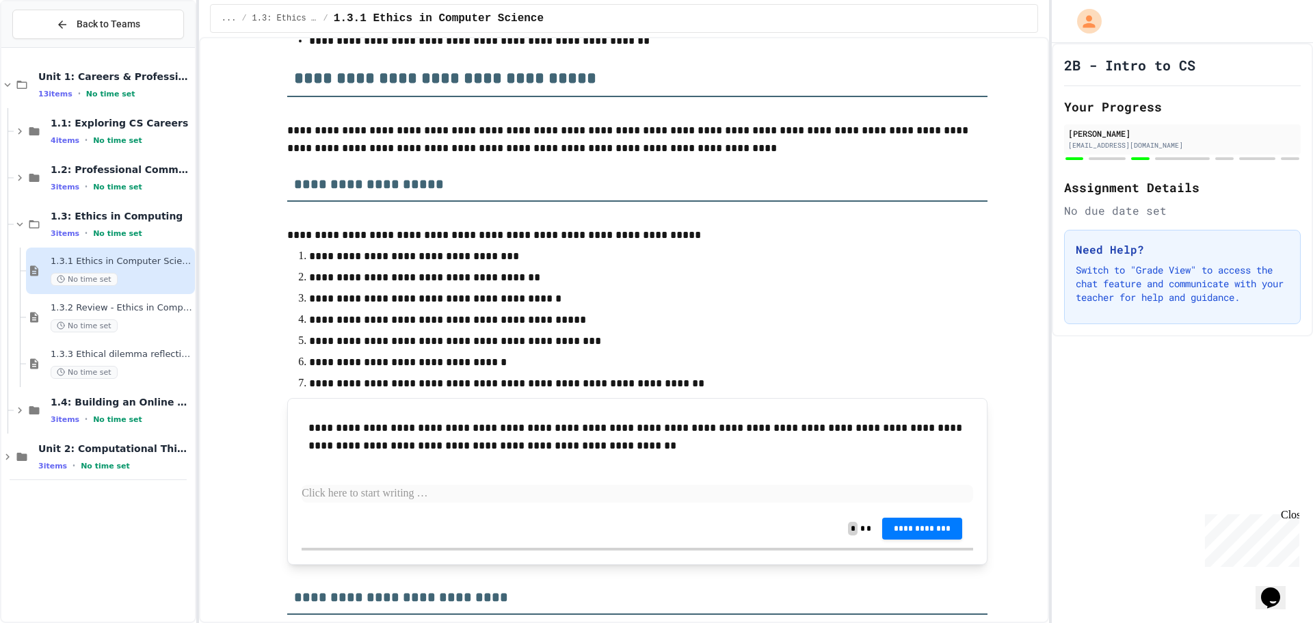
drag, startPoint x: 1000, startPoint y: 288, endPoint x: 999, endPoint y: 278, distance: 9.6
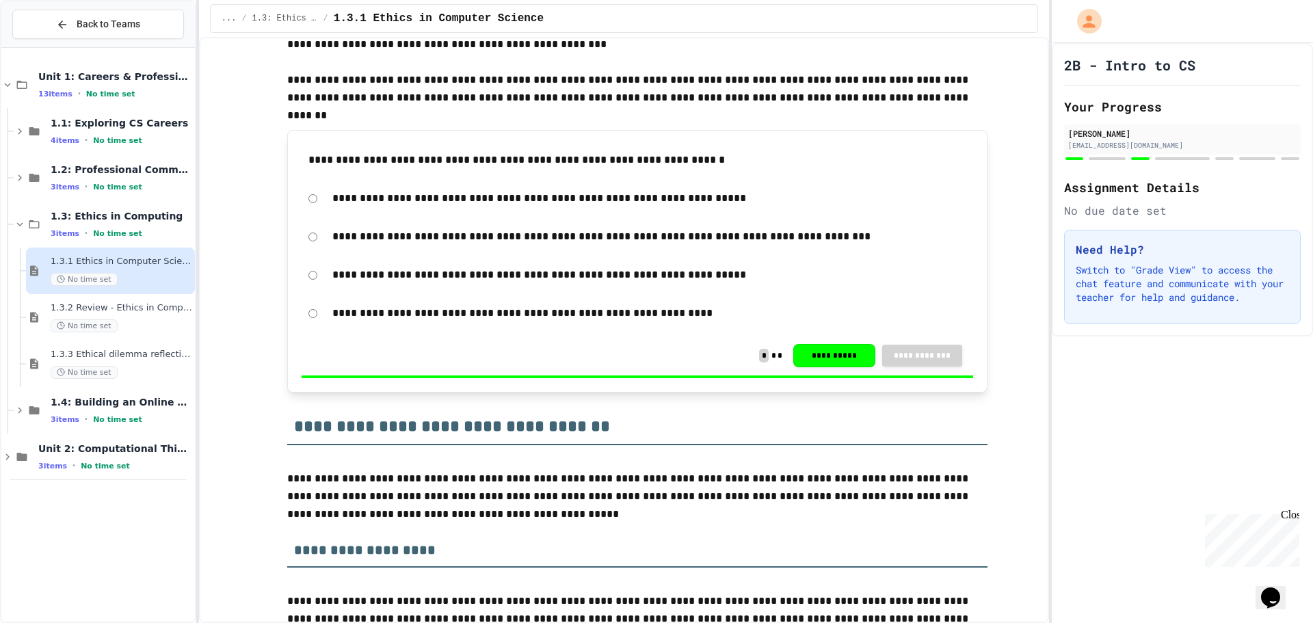
scroll to position [0, 0]
